Goal: Task Accomplishment & Management: Complete application form

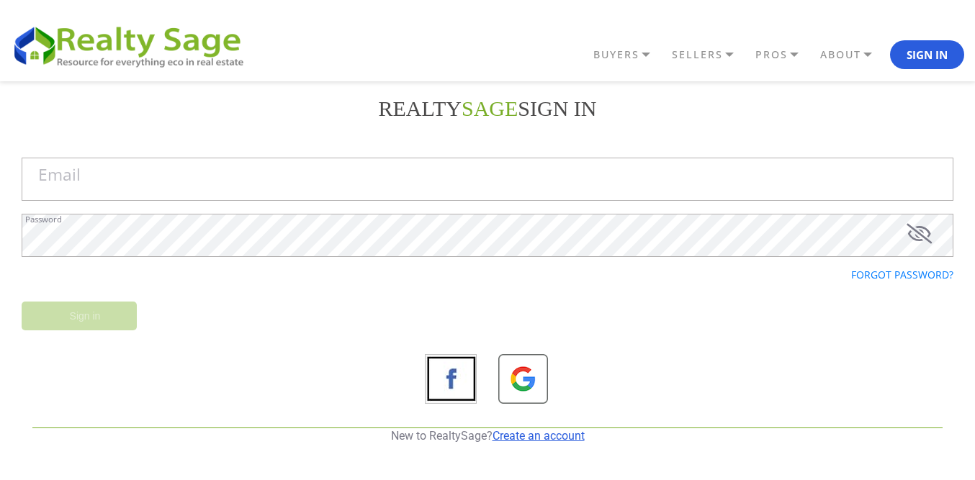
click at [514, 433] on link "Create an account" at bounding box center [539, 436] width 92 height 14
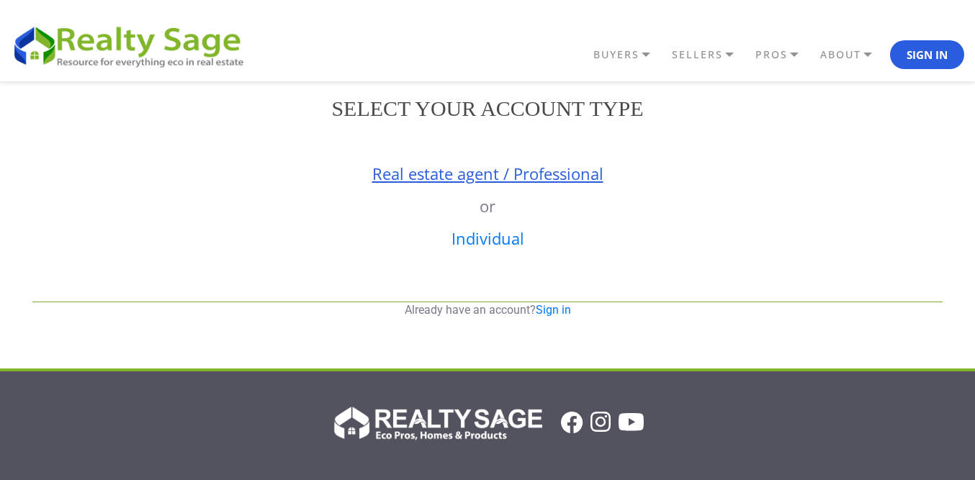
click at [503, 179] on link "Real estate agent / Professional" at bounding box center [487, 174] width 231 height 22
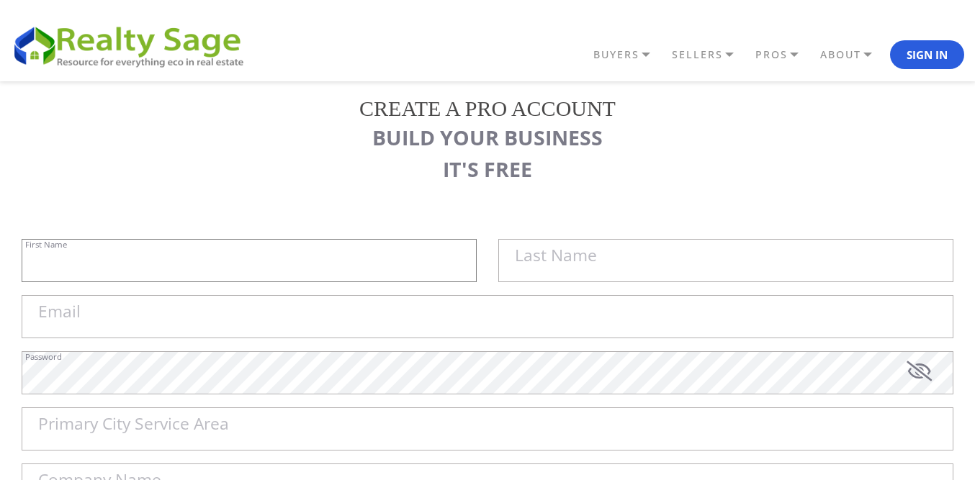
click at [265, 248] on input "First Name" at bounding box center [249, 260] width 455 height 43
paste input "Sell My House Fast [US_STATE][GEOGRAPHIC_DATA] | As Is Cash Home Buyers Raytown"
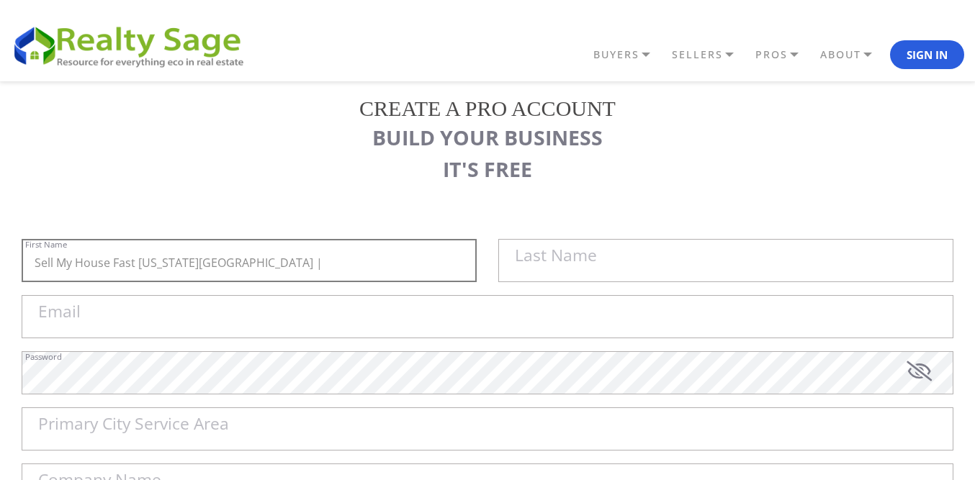
type input "Sell My House Fast [US_STATE][GEOGRAPHIC_DATA] |"
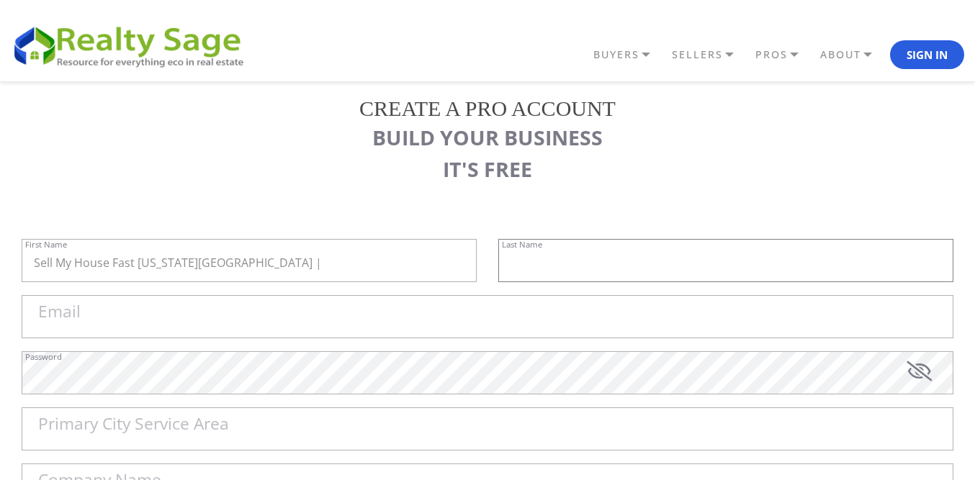
paste input "As Is Cash Home Buyers Raytown"
type input "As Is Cash Home Buyers Raytown"
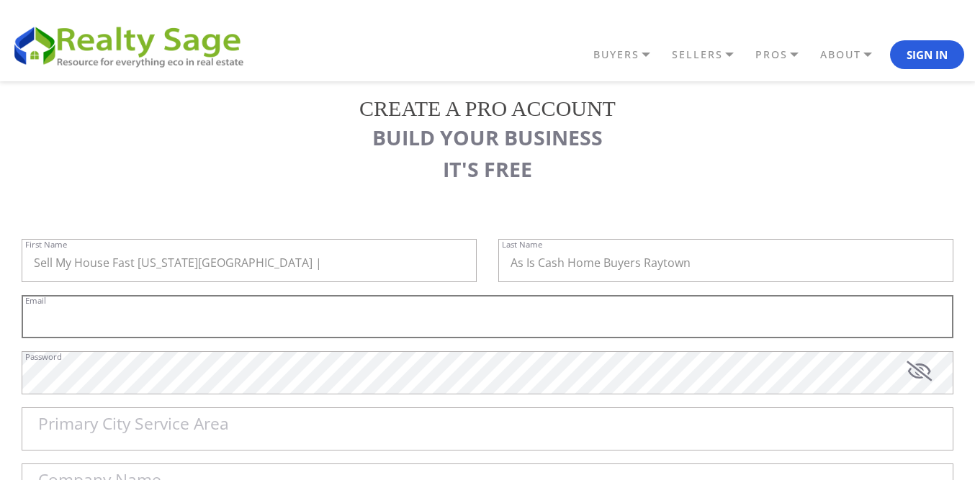
paste input "[EMAIL_ADDRESS][DOMAIN_NAME]"
type input "[EMAIL_ADDRESS][DOMAIN_NAME]"
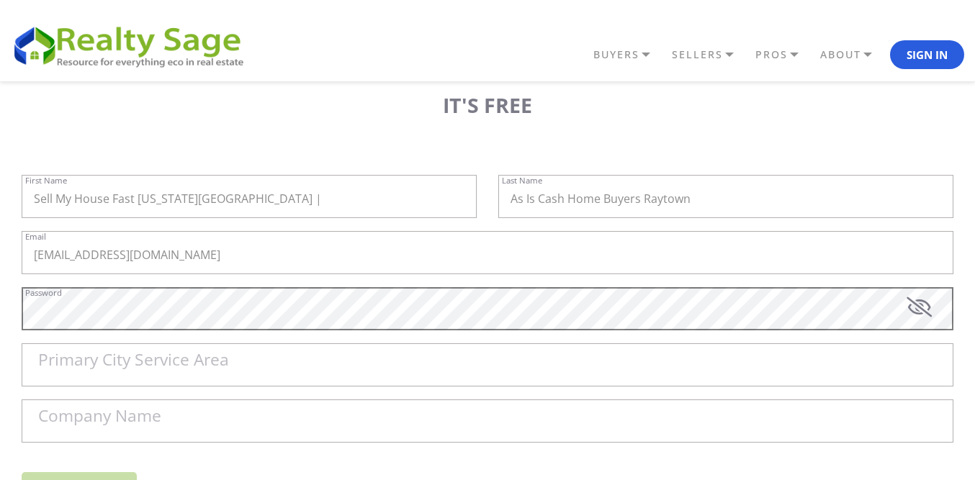
scroll to position [144, 0]
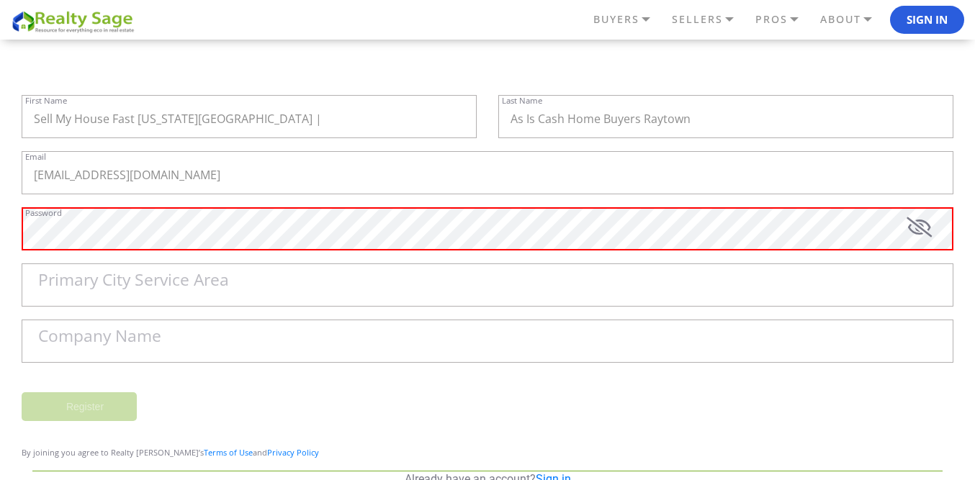
click at [130, 282] on label "Primary City Service Area" at bounding box center [133, 280] width 191 height 17
click at [130, 282] on input "Primary City Service Area" at bounding box center [488, 285] width 932 height 43
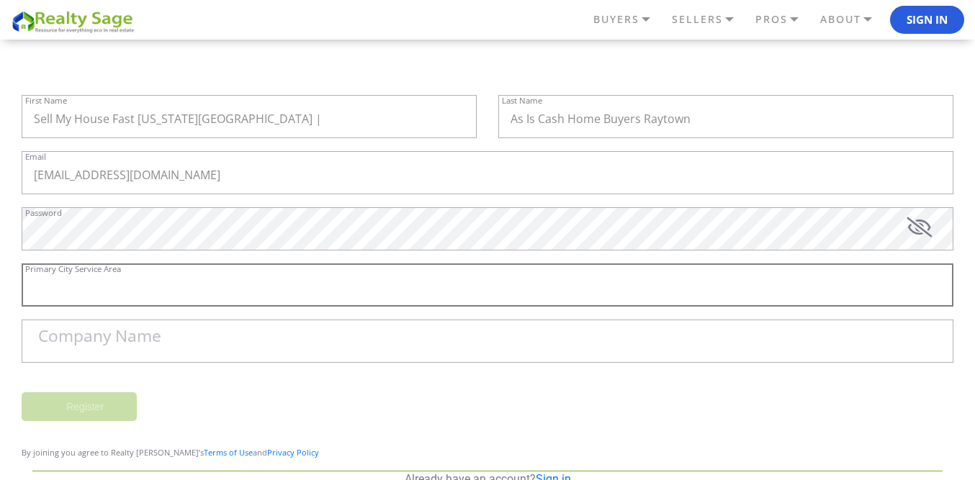
paste input "[PERSON_NAME] Summit"
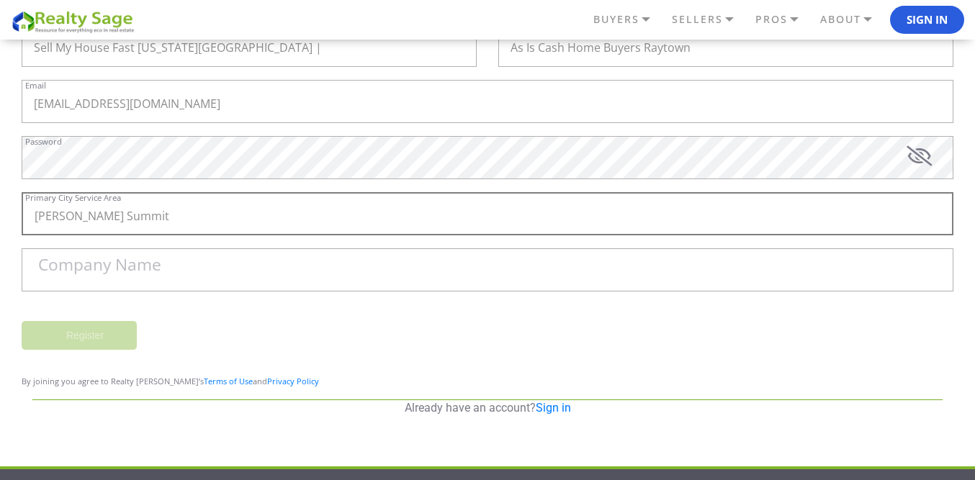
scroll to position [216, 0]
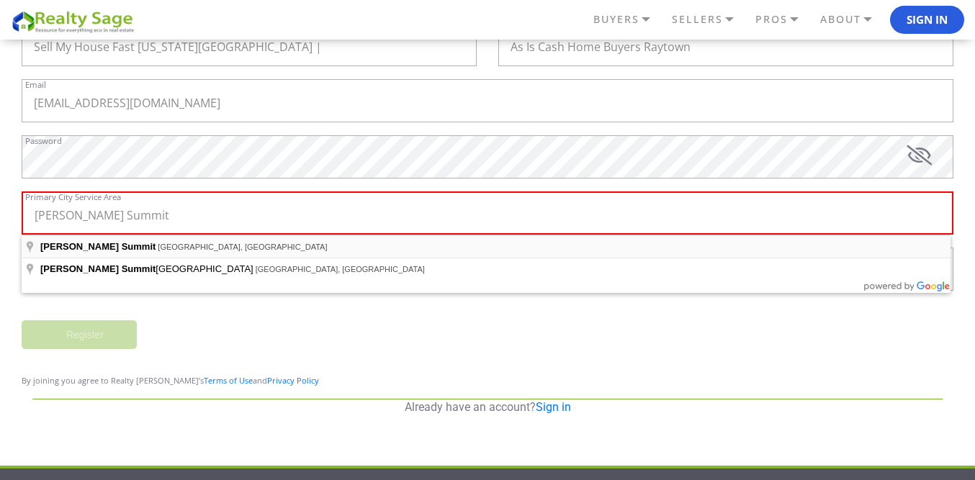
type input "[PERSON_NAME] Summit, [GEOGRAPHIC_DATA], [GEOGRAPHIC_DATA]"
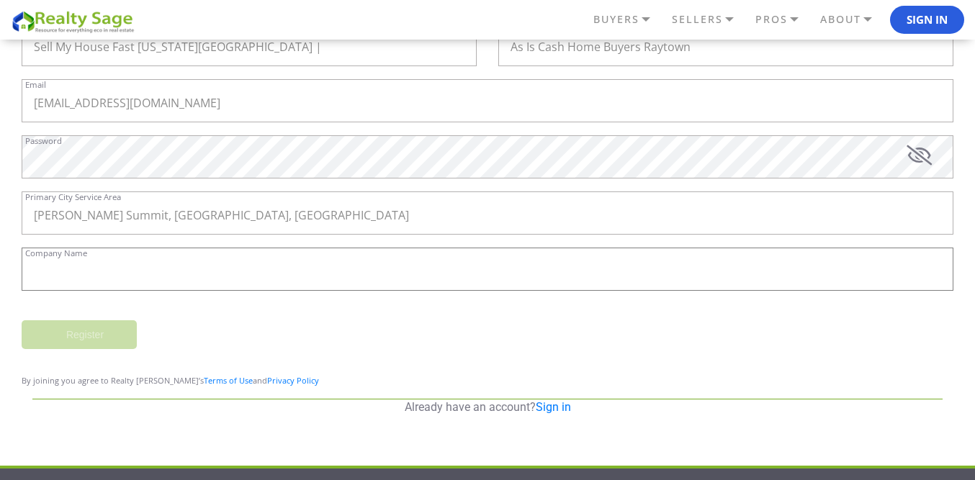
click at [168, 265] on input "Company Name" at bounding box center [488, 269] width 932 height 43
paste input "Sell My House Fast [US_STATE][GEOGRAPHIC_DATA] | As Is Cash Home Buyers Raytown"
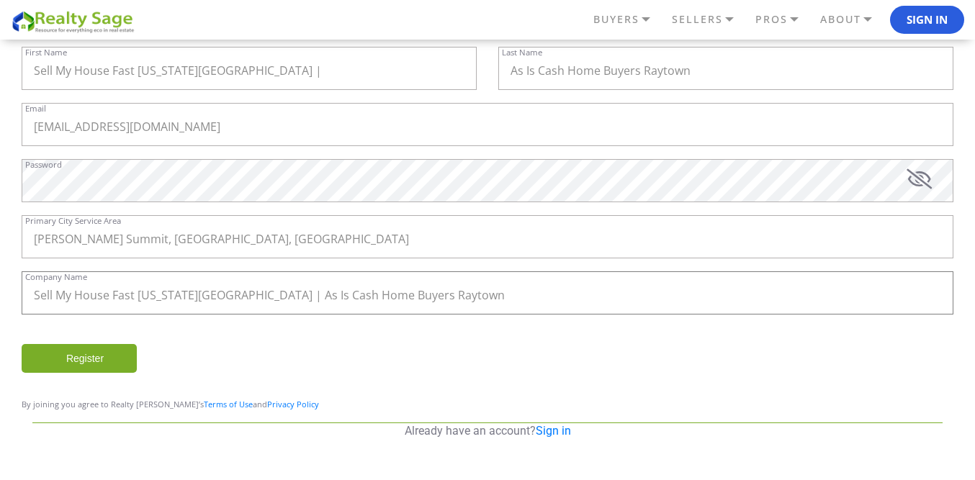
scroll to position [185, 0]
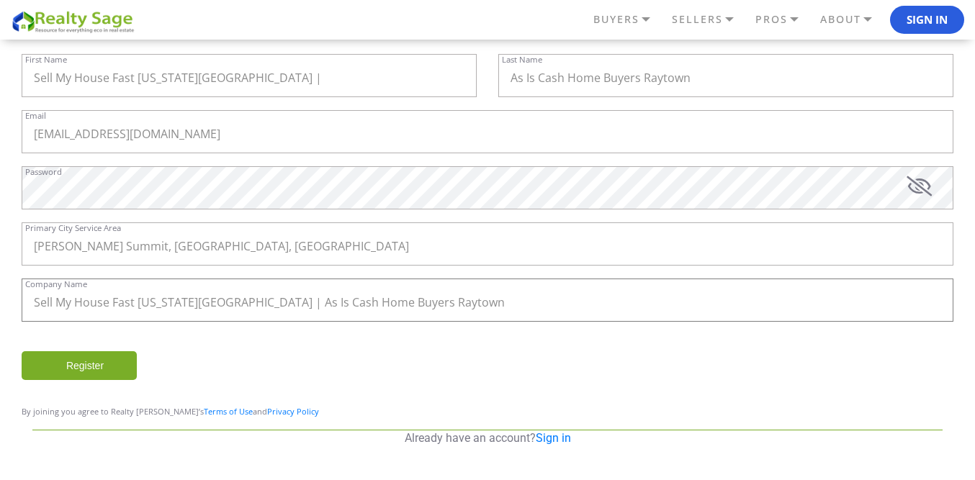
type input "Sell My House Fast [US_STATE][GEOGRAPHIC_DATA] | As Is Cash Home Buyers Raytown"
click at [99, 355] on input "Register" at bounding box center [79, 365] width 115 height 29
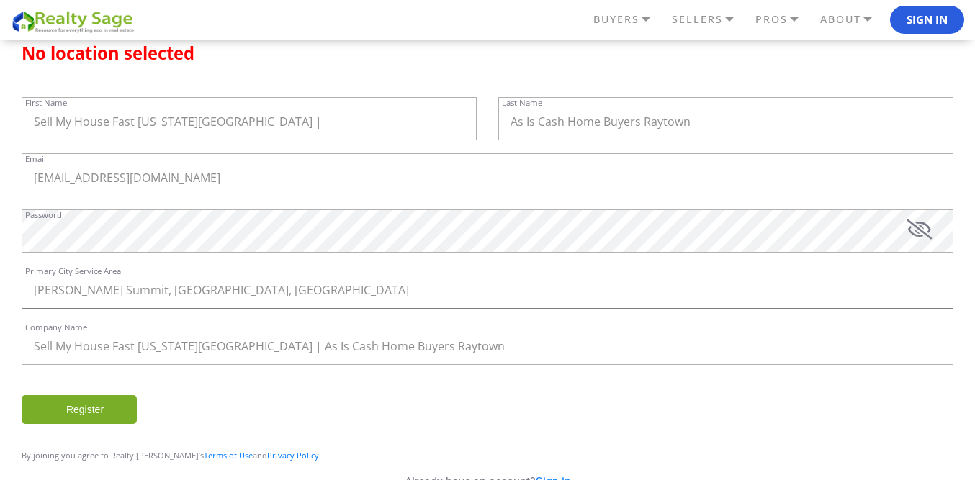
click at [197, 286] on input "[PERSON_NAME] Summit, [GEOGRAPHIC_DATA], [GEOGRAPHIC_DATA]" at bounding box center [488, 287] width 932 height 43
click at [114, 410] on input "Register" at bounding box center [79, 409] width 115 height 29
drag, startPoint x: 197, startPoint y: 284, endPoint x: 0, endPoint y: 282, distance: 196.6
click at [0, 282] on div "REALTY SAGE Sign in Email Password Forgot password? Sign in New to RealtySage? …" at bounding box center [487, 207] width 975 height 623
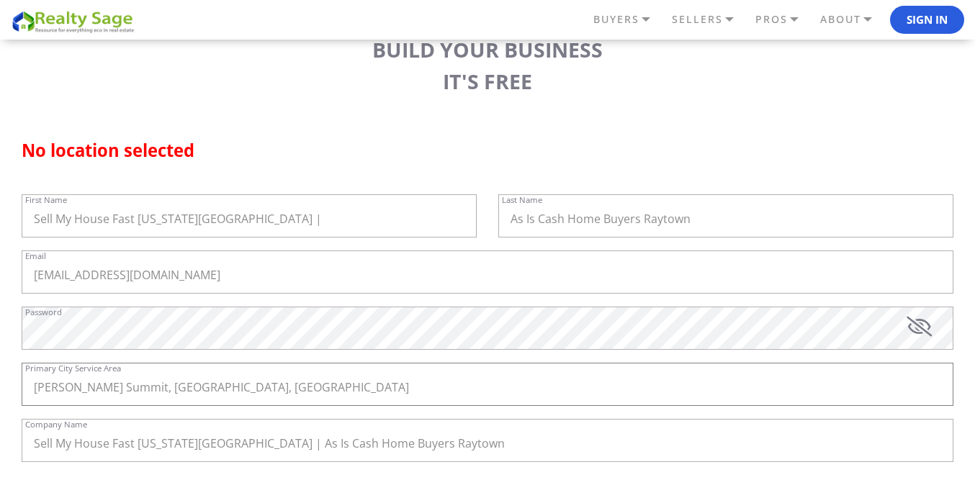
scroll to position [288, 0]
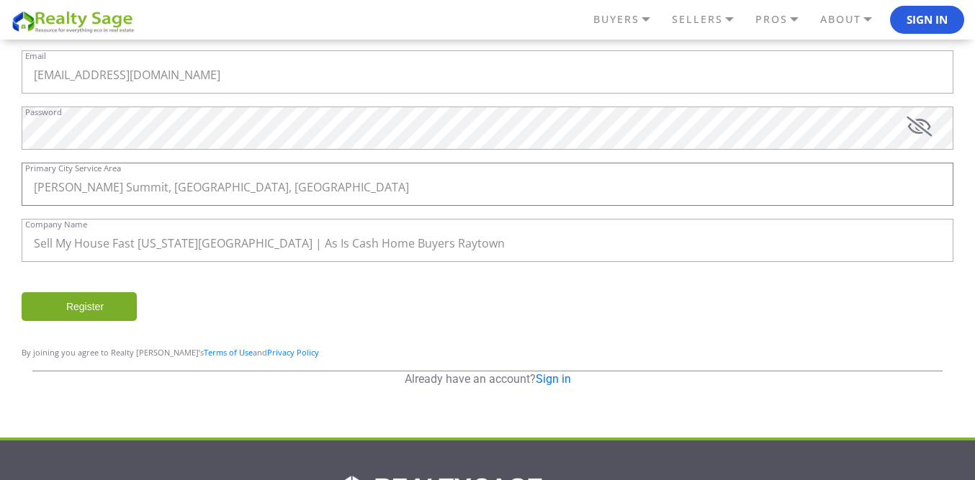
paste input "text"
click at [191, 202] on input "[PERSON_NAME] Summit" at bounding box center [488, 184] width 932 height 43
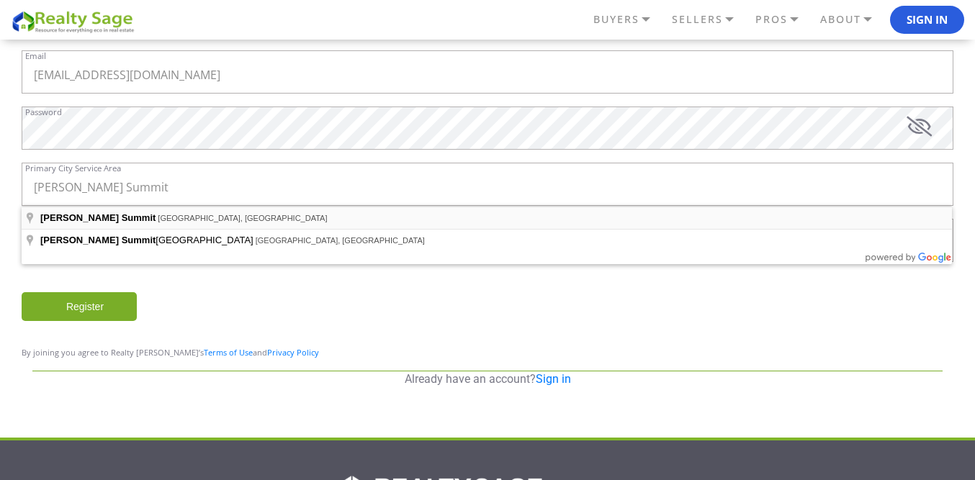
type input "[PERSON_NAME] Summit, [GEOGRAPHIC_DATA], [GEOGRAPHIC_DATA]"
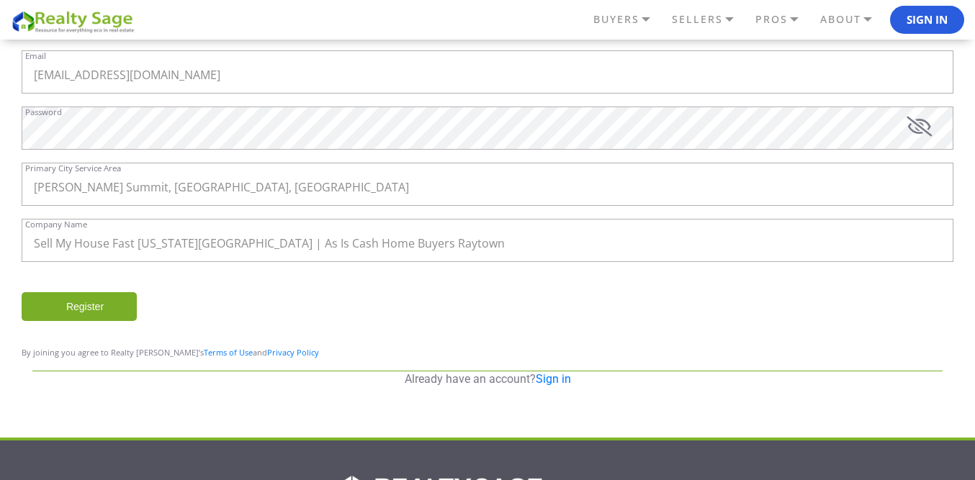
click at [81, 310] on input "Register" at bounding box center [79, 306] width 115 height 29
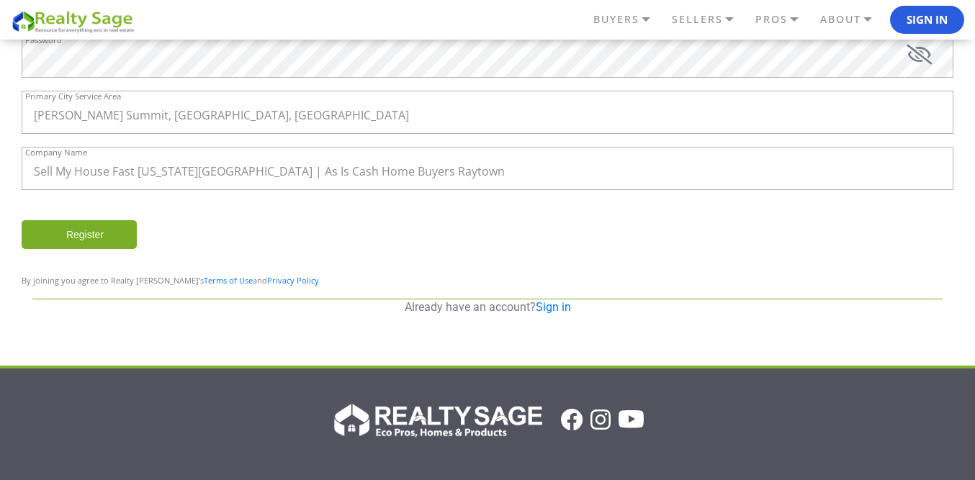
click at [96, 233] on input "Register" at bounding box center [79, 234] width 115 height 29
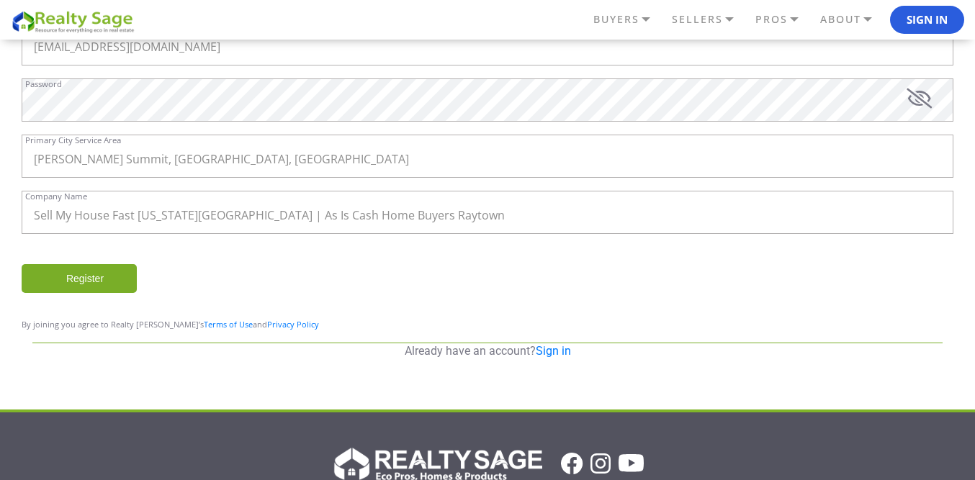
scroll to position [360, 0]
